Goal: Check status

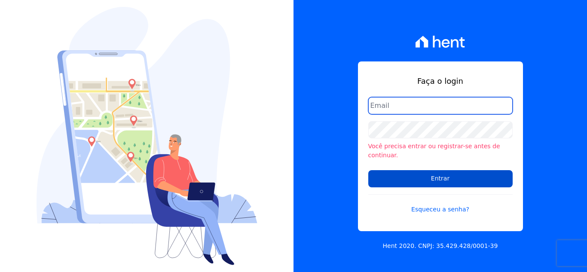
type input "[EMAIL_ADDRESS][DOMAIN_NAME]"
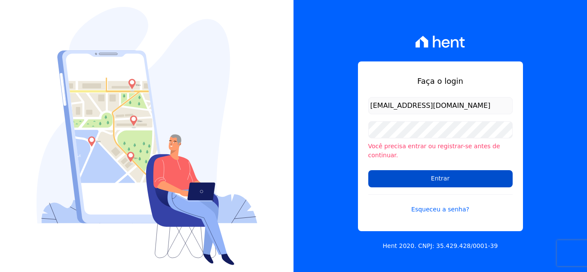
click at [434, 172] on input "Entrar" at bounding box center [440, 178] width 144 height 17
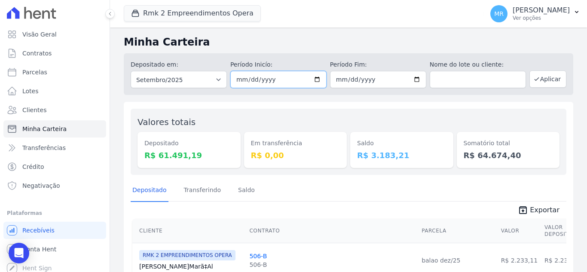
click at [318, 73] on input "[DATE]" at bounding box center [278, 79] width 96 height 17
click at [309, 80] on input "[DATE]" at bounding box center [278, 79] width 96 height 17
click at [312, 82] on input "[DATE]" at bounding box center [278, 79] width 96 height 17
type input "[DATE]"
click at [534, 78] on icon "button" at bounding box center [536, 79] width 7 height 7
